Goal: Task Accomplishment & Management: Manage account settings

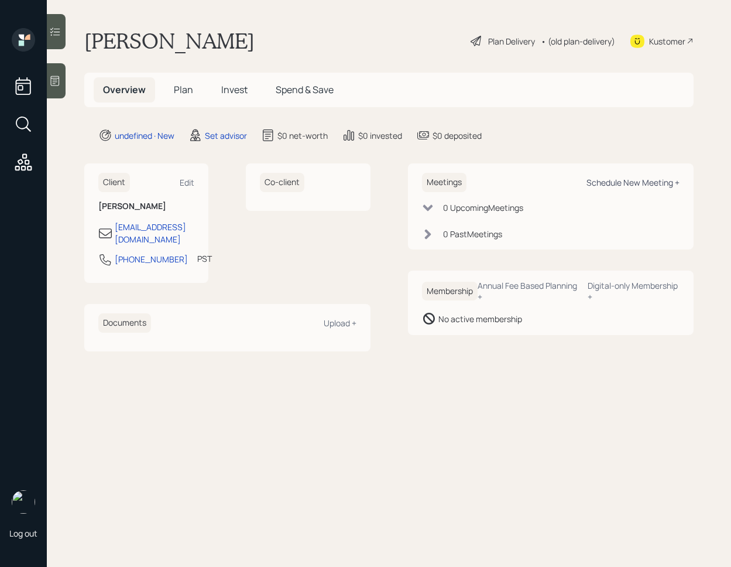
click at [618, 179] on div "Schedule New Meeting +" at bounding box center [633, 182] width 93 height 11
select select "round-[PERSON_NAME]"
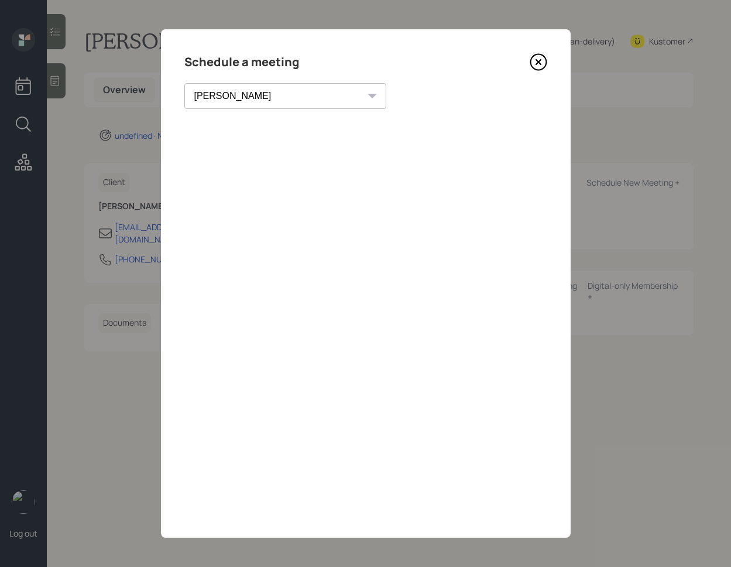
click at [548, 56] on div "Schedule a meeting [PERSON_NAME] [PERSON_NAME] [PERSON_NAME] [PERSON_NAME] [PER…" at bounding box center [366, 283] width 410 height 508
click at [540, 61] on icon at bounding box center [539, 62] width 18 height 18
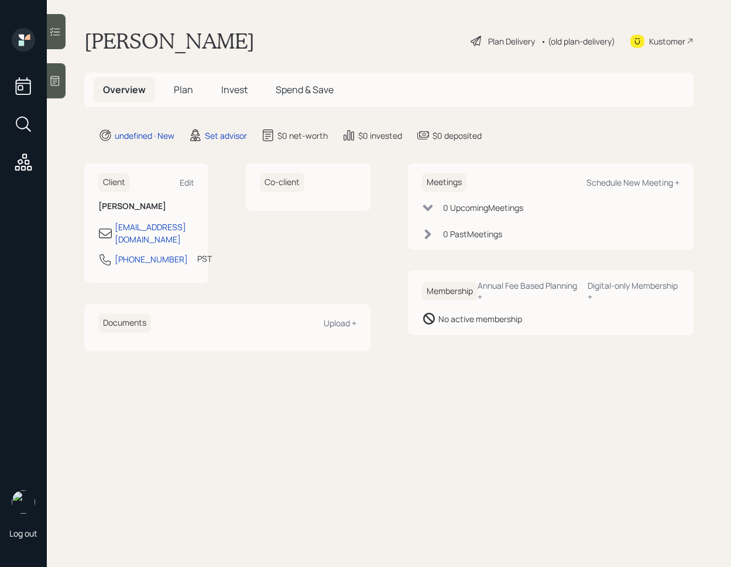
click at [62, 81] on div at bounding box center [56, 80] width 19 height 35
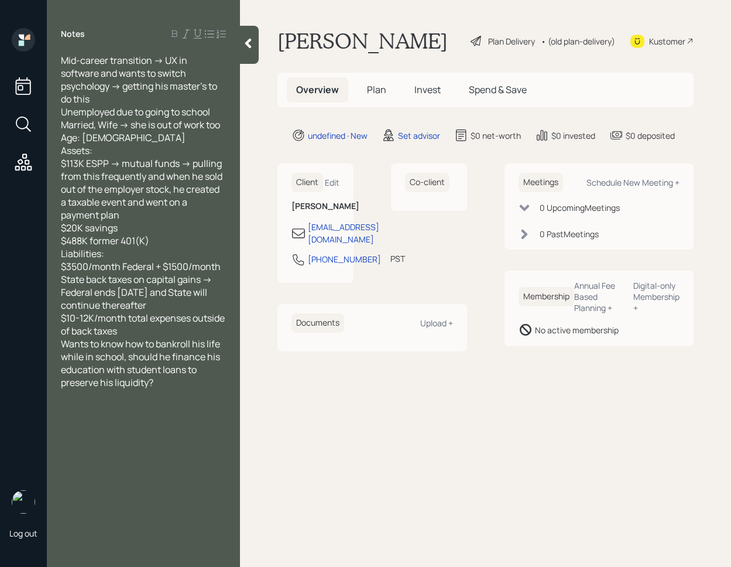
click at [257, 54] on div at bounding box center [249, 45] width 19 height 38
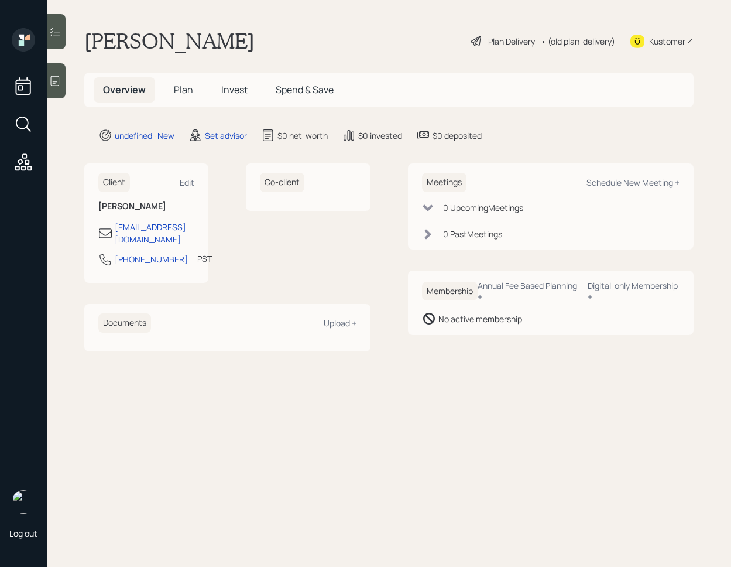
click at [57, 91] on div at bounding box center [56, 80] width 19 height 35
